Goal: Find specific page/section: Find specific page/section

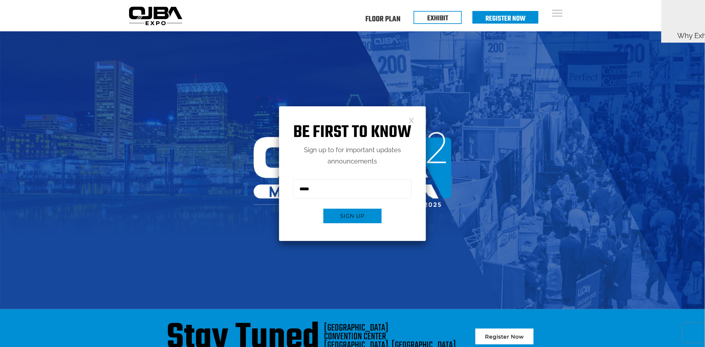
click at [411, 119] on link at bounding box center [412, 120] width 6 height 6
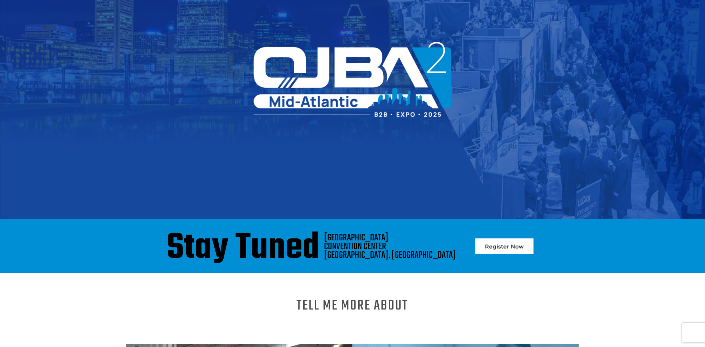
scroll to position [162, 0]
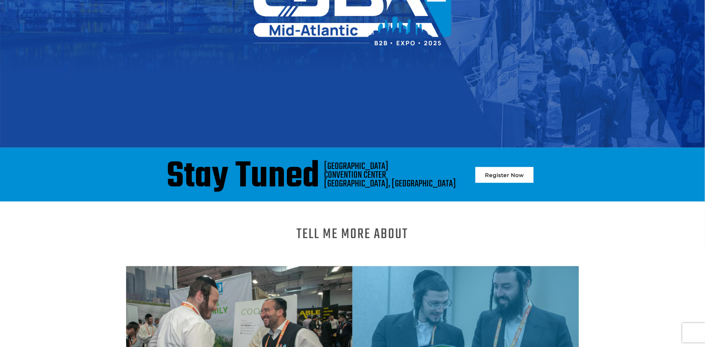
drag, startPoint x: 421, startPoint y: 180, endPoint x: 356, endPoint y: 163, distance: 66.6
click at [356, 163] on div "Stay Tuned [GEOGRAPHIC_DATA] [GEOGRAPHIC_DATA], [GEOGRAPHIC_DATA] Register Now" at bounding box center [352, 177] width 443 height 30
copy div "[GEOGRAPHIC_DATA]"
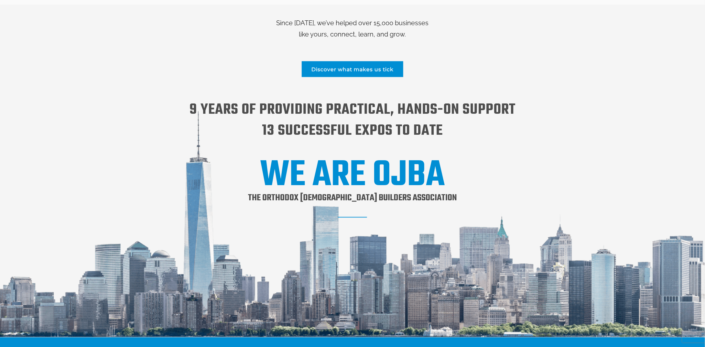
scroll to position [0, 0]
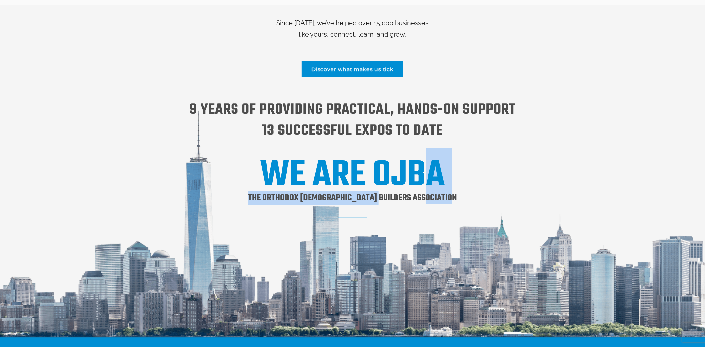
drag, startPoint x: 434, startPoint y: 197, endPoint x: 395, endPoint y: 193, distance: 38.7
click at [403, 194] on div "Since [DATE], we’ve helped over 15,000 businesses like yours, connect, learn, a…" at bounding box center [352, 174] width 443 height 314
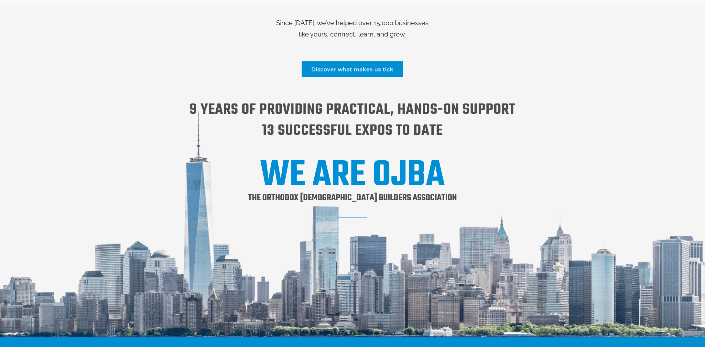
click at [326, 179] on h2 "WE ARE OJBA" at bounding box center [352, 176] width 443 height 30
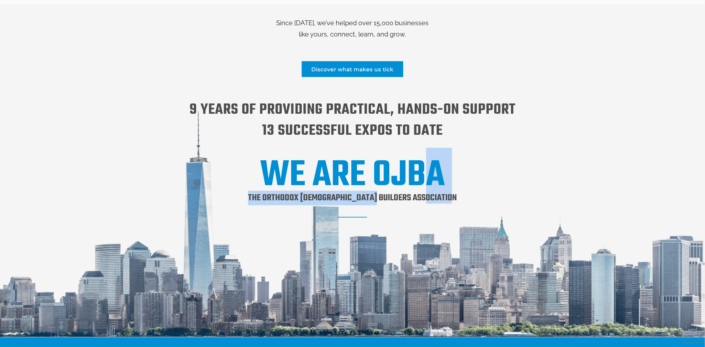
drag, startPoint x: 434, startPoint y: 197, endPoint x: 395, endPoint y: 198, distance: 39.2
click at [395, 198] on div "Since [DATE], we’ve helped over 15,000 businesses like yours, connect, learn, a…" at bounding box center [352, 174] width 443 height 314
click at [390, 198] on h1 "The orthodox [DEMOGRAPHIC_DATA] builders association" at bounding box center [352, 206] width 209 height 30
click at [364, 198] on h1 "The orthodox [DEMOGRAPHIC_DATA] builders association" at bounding box center [352, 206] width 209 height 30
drag, startPoint x: 377, startPoint y: 176, endPoint x: 431, endPoint y: 196, distance: 57.9
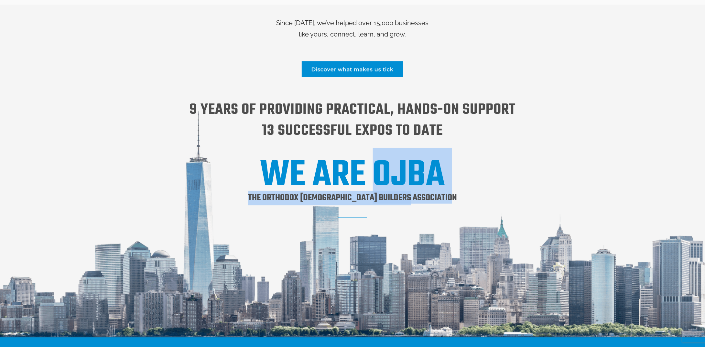
click at [431, 196] on div "Since [DATE], we’ve helped over 15,000 businesses like yours, connect, learn, a…" at bounding box center [352, 174] width 443 height 314
copy div "OJBA The orthodox [DEMOGRAPHIC_DATA] builders association"
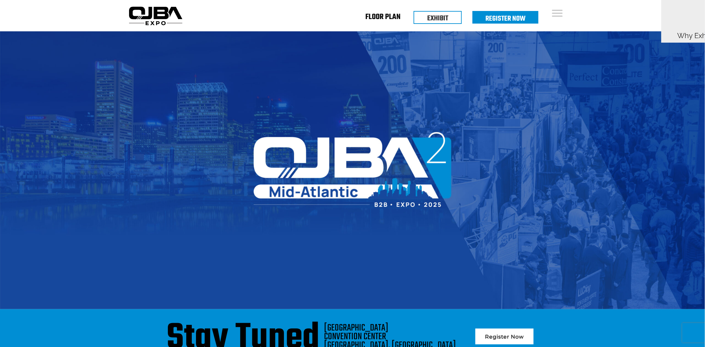
click at [384, 19] on link "Floor Plan" at bounding box center [383, 18] width 35 height 2
